Goal: Task Accomplishment & Management: Complete application form

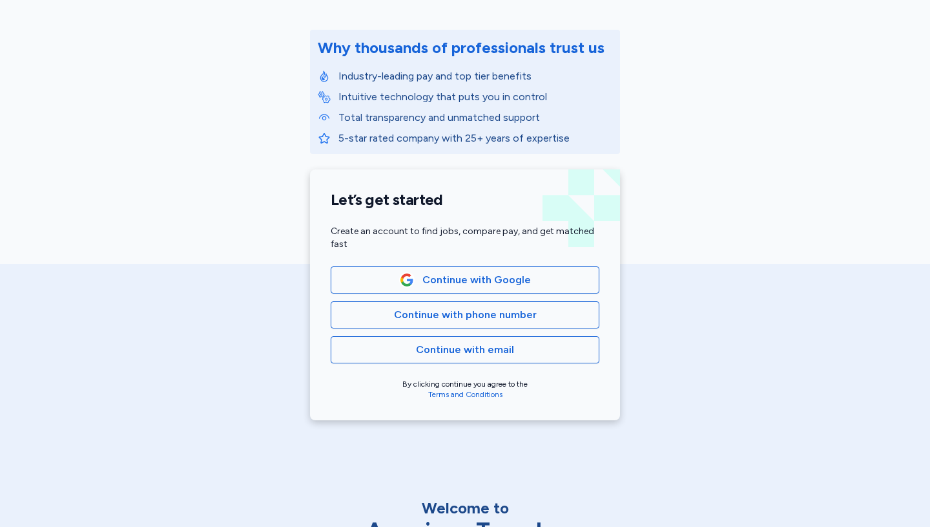
scroll to position [143, 0]
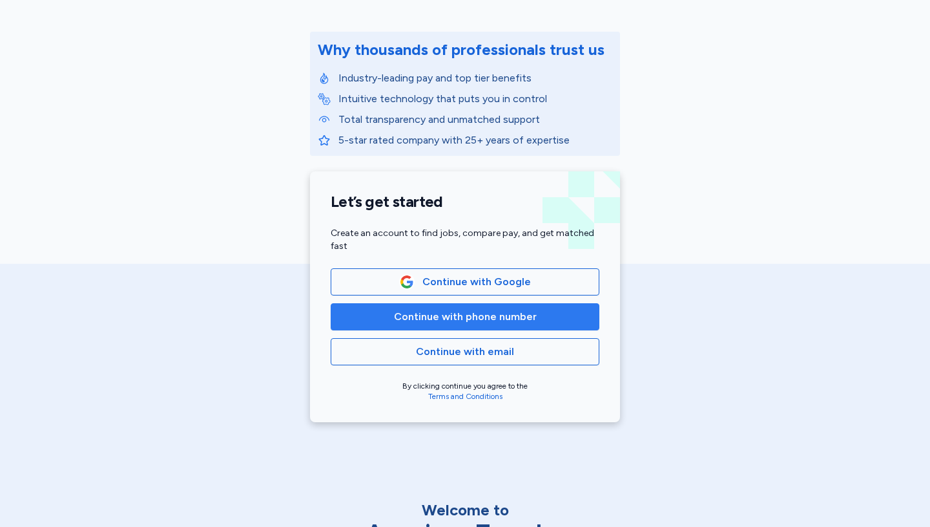
click at [476, 323] on span "Continue with phone number" at bounding box center [465, 317] width 143 height 16
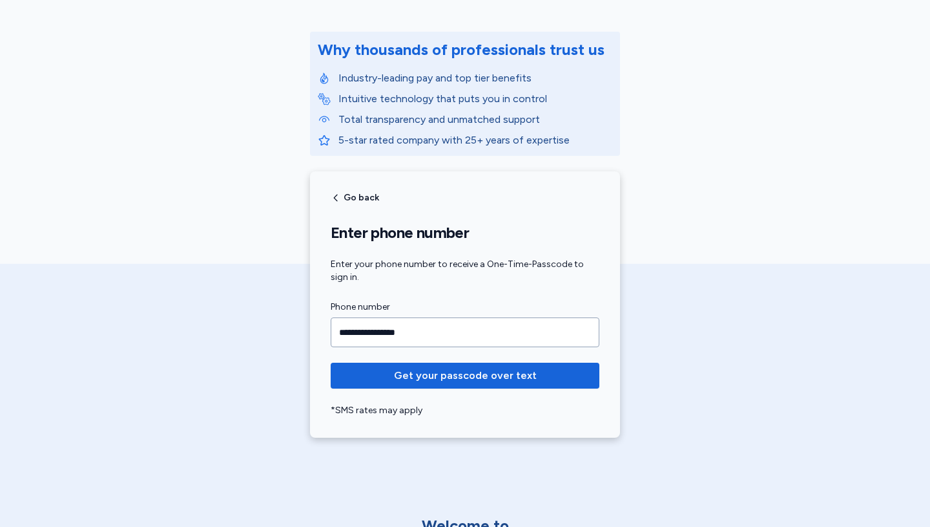
type input "**********"
click at [331, 362] on button "Get your passcode over text" at bounding box center [465, 375] width 269 height 26
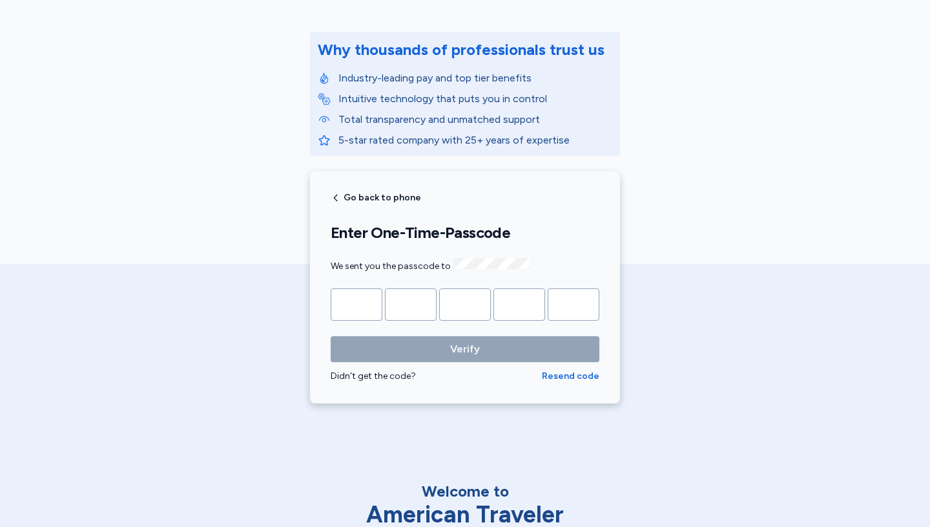
type input "*"
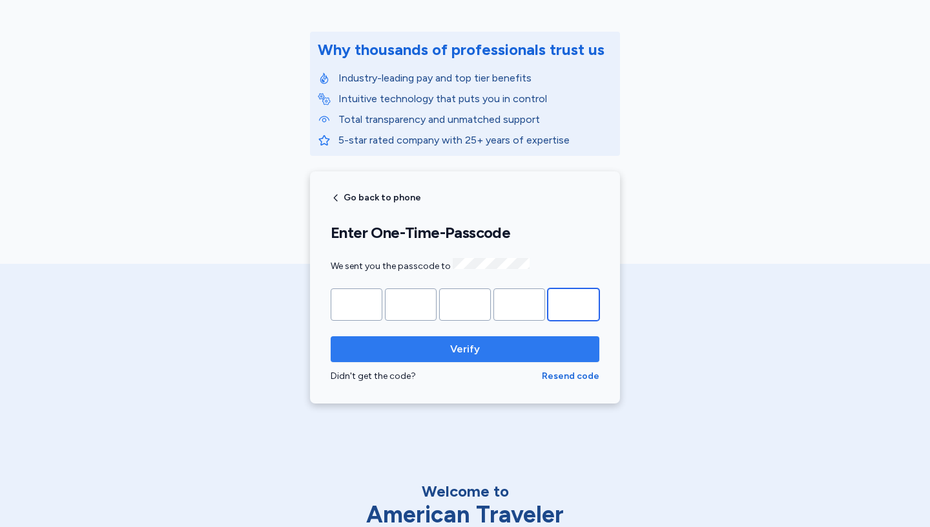
type input "*"
click at [451, 351] on span "Verify" at bounding box center [465, 349] width 30 height 16
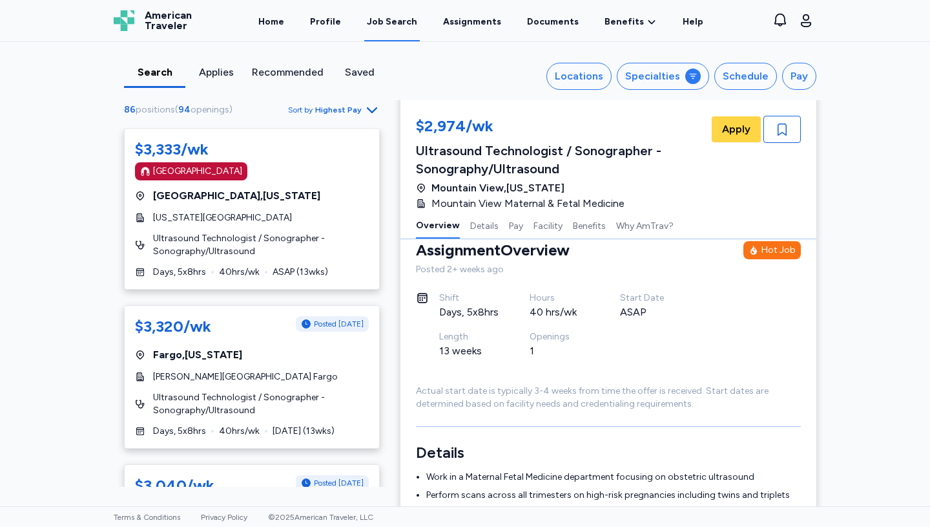
scroll to position [43, 0]
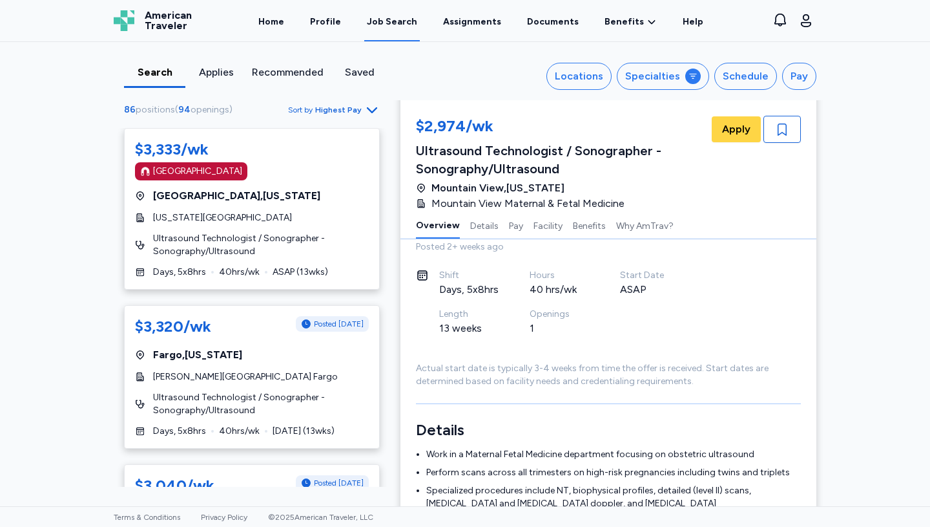
click at [342, 108] on span "Highest Pay" at bounding box center [338, 110] width 47 height 10
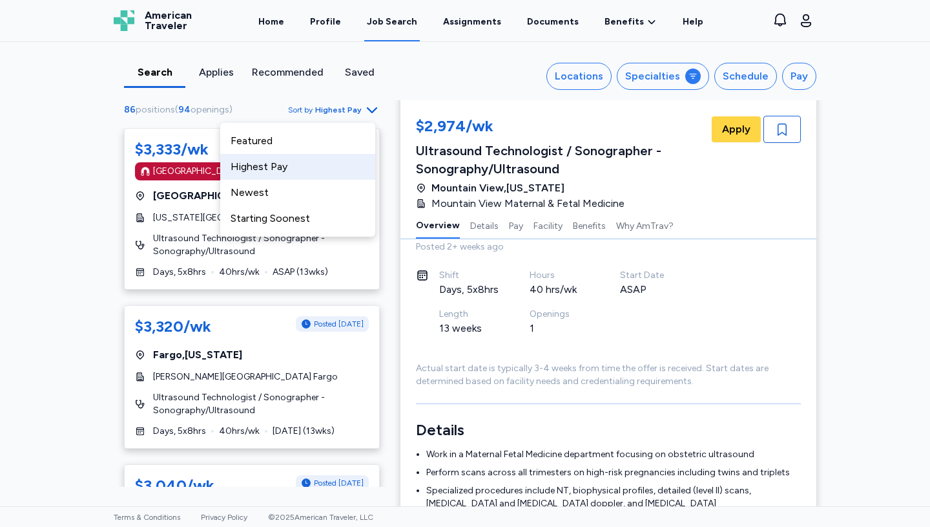
click at [257, 166] on div "Highest Pay" at bounding box center [297, 167] width 155 height 26
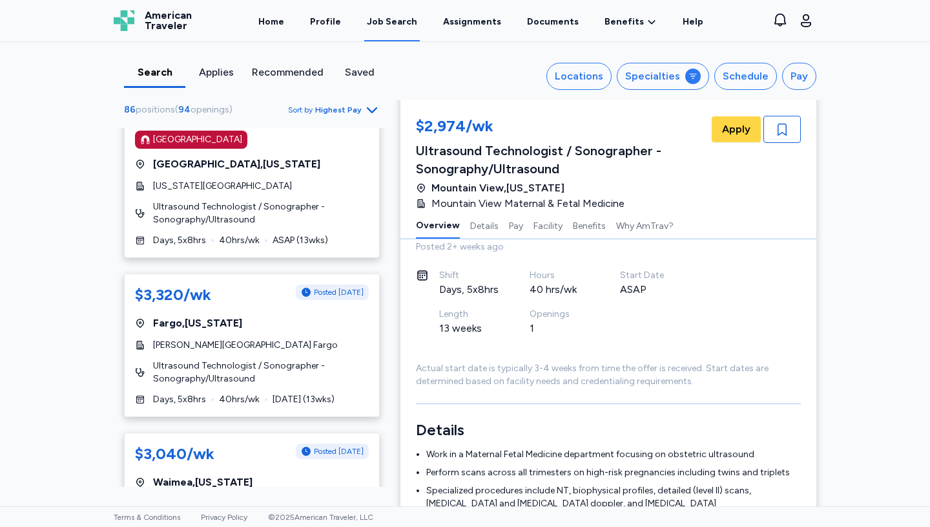
scroll to position [32, 0]
click at [297, 160] on div "[GEOGRAPHIC_DATA] , [US_STATE]" at bounding box center [252, 164] width 234 height 16
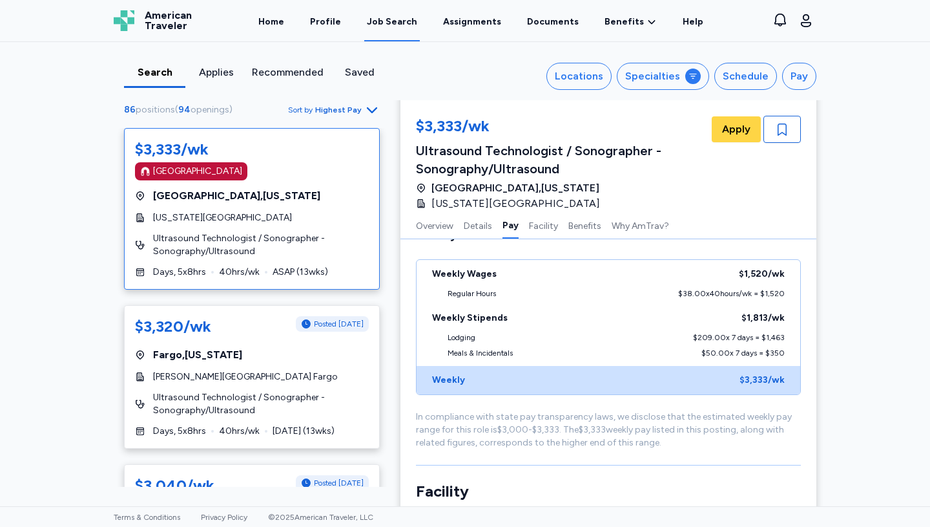
scroll to position [881, 0]
click at [426, 227] on button "Overview" at bounding box center [434, 224] width 37 height 27
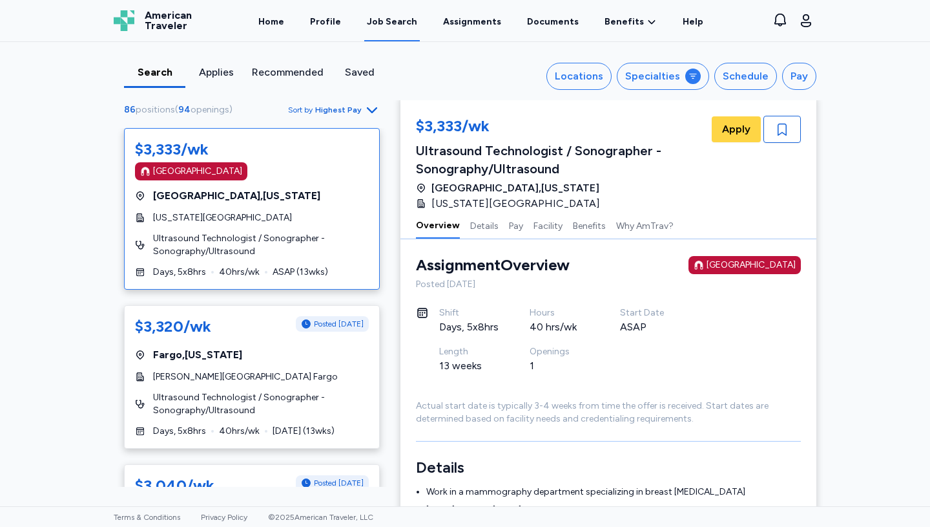
scroll to position [1, 0]
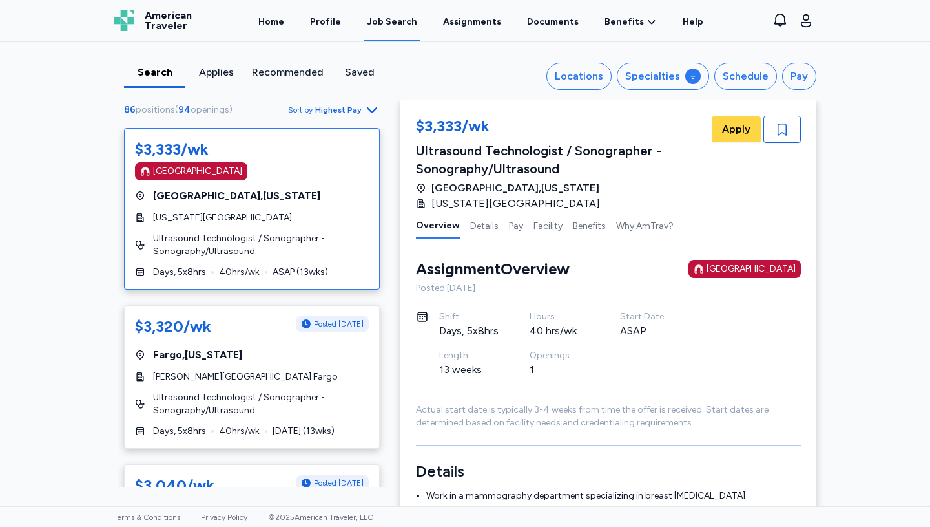
click at [218, 10] on div "Home Profile Job Search Assignments Documents Benefits Benefits Overview Referr…" at bounding box center [480, 20] width 547 height 41
